Goal: Task Accomplishment & Management: Manage account settings

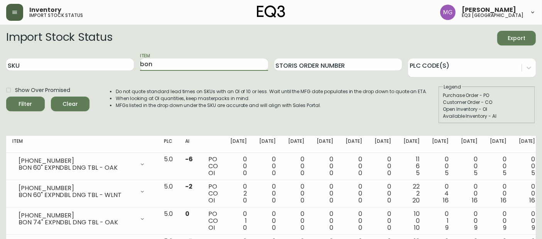
click at [20, 12] on button "button" at bounding box center [14, 12] width 17 height 17
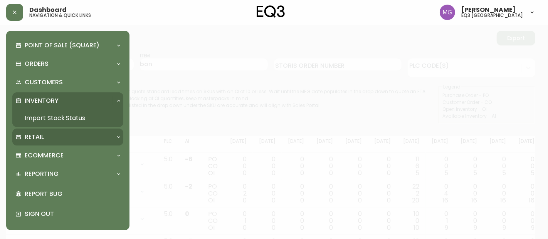
click at [41, 137] on p "Retail" at bounding box center [34, 137] width 19 height 8
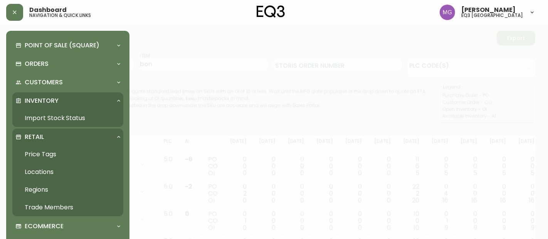
click at [44, 209] on link "Trade Members" at bounding box center [67, 208] width 111 height 18
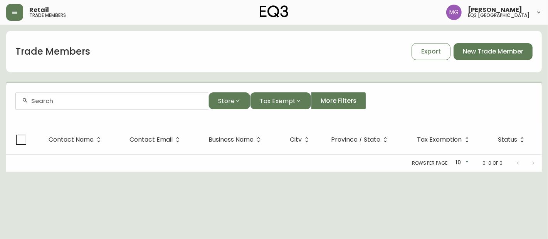
click at [93, 99] on input "text" at bounding box center [116, 101] width 171 height 7
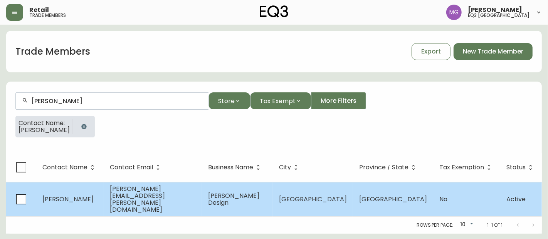
type input "[PERSON_NAME]"
click at [168, 203] on td "[PERSON_NAME][EMAIL_ADDRESS][PERSON_NAME][DOMAIN_NAME]" at bounding box center [153, 199] width 98 height 34
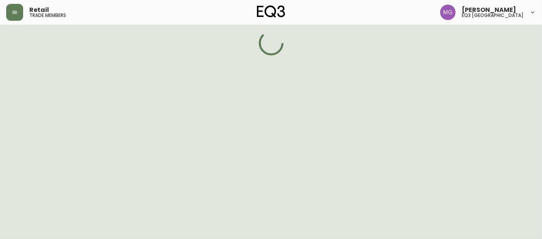
select select "QC"
select select "CA"
select select "CA_FR"
select select "Outreach from a Trade Rep"
select select "Other"
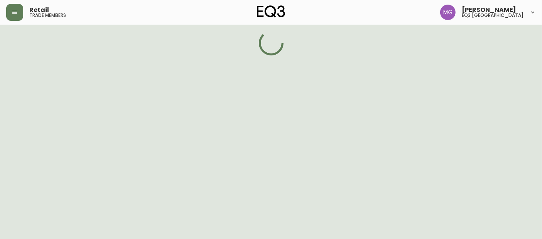
select select "false"
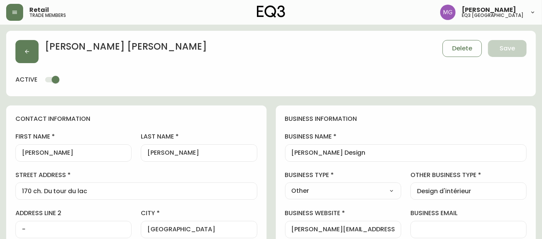
type input "EQ3 [GEOGRAPHIC_DATA]"
select select "cjwc5ks7z000g3h5rrpv4afax"
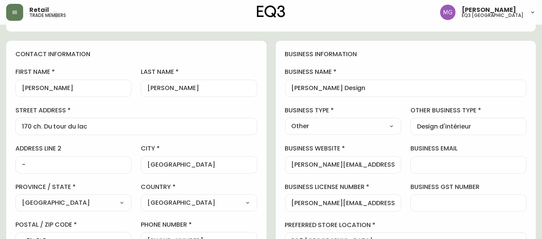
scroll to position [86, 0]
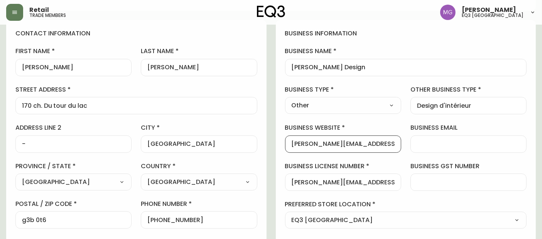
drag, startPoint x: 390, startPoint y: 146, endPoint x: 279, endPoint y: 145, distance: 111.0
click at [279, 145] on div "business information business name [PERSON_NAME] Design business type Other Sel…" at bounding box center [406, 148] width 260 height 256
